Goal: Obtain resource: Download file/media

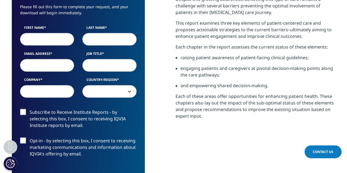
scroll to position [329, 0]
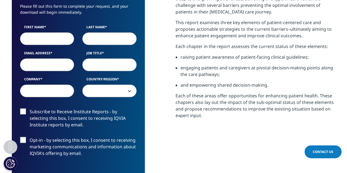
click at [39, 41] on input "First Name" at bounding box center [47, 38] width 54 height 13
type input "[PERSON_NAME]"
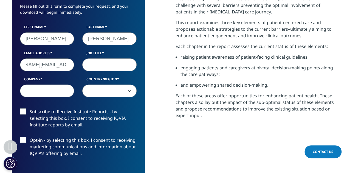
scroll to position [0, 33]
type input "[PERSON_NAME][EMAIL_ADDRESS][PERSON_NAME][DOMAIN_NAME]"
type input "Director"
type input "AbbVie"
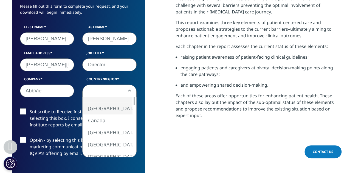
select select "[GEOGRAPHIC_DATA]"
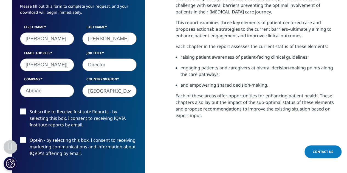
click at [76, 126] on label "Subscribe to Receive Institute Reports - by selecting this box, I consent to re…" at bounding box center [78, 119] width 117 height 23
click at [30, 108] on input "Subscribe to Receive Institute Reports - by selecting this box, I consent to re…" at bounding box center [30, 108] width 0 height 0
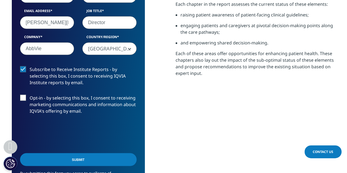
scroll to position [384, 0]
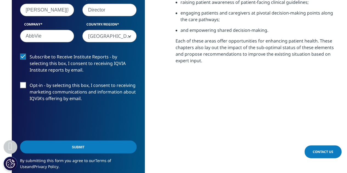
click at [97, 150] on input "Submit" at bounding box center [78, 147] width 117 height 13
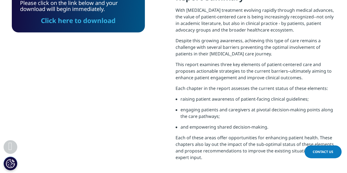
scroll to position [187, 324]
click at [66, 22] on link "Click here to download" at bounding box center [78, 20] width 75 height 9
